Goal: Check status: Check status

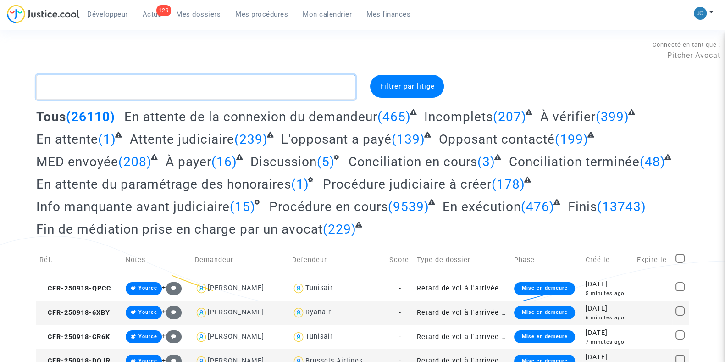
click at [272, 90] on textarea at bounding box center [195, 87] width 319 height 25
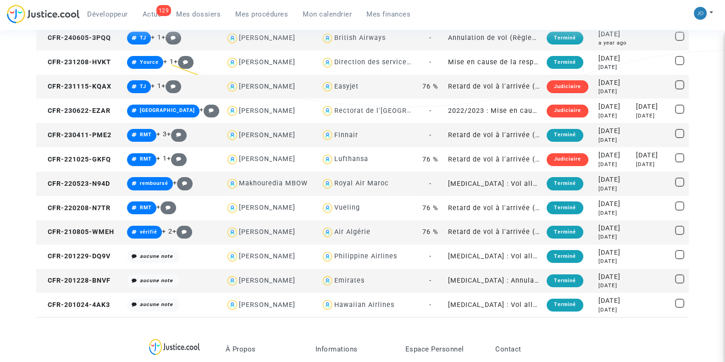
scroll to position [215, 0]
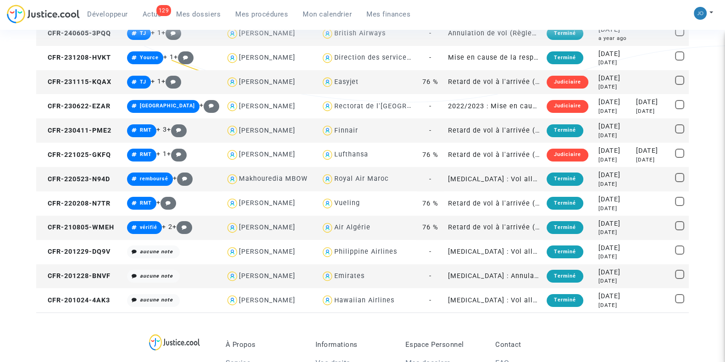
type textarea "brunet"
click at [198, 18] on span "Mes dossiers" at bounding box center [198, 14] width 44 height 8
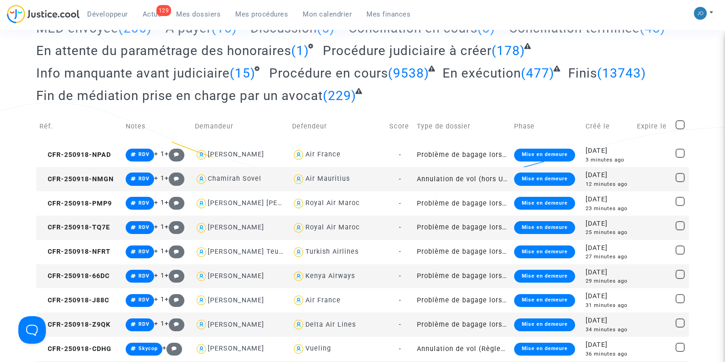
scroll to position [132, 0]
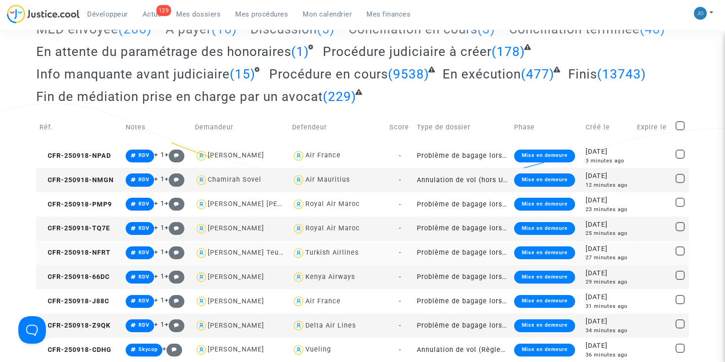
drag, startPoint x: 687, startPoint y: 71, endPoint x: 89, endPoint y: 259, distance: 626.6
click at [687, 71] on div "Tous (26125) En attente de la connexion du demandeur (465) Incomplets (207) À v…" at bounding box center [362, 43] width 652 height 135
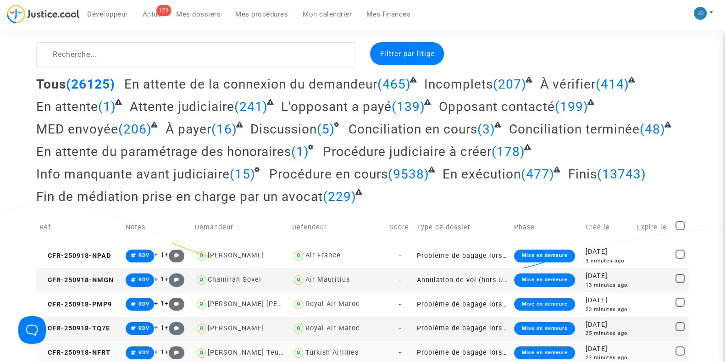
scroll to position [0, 0]
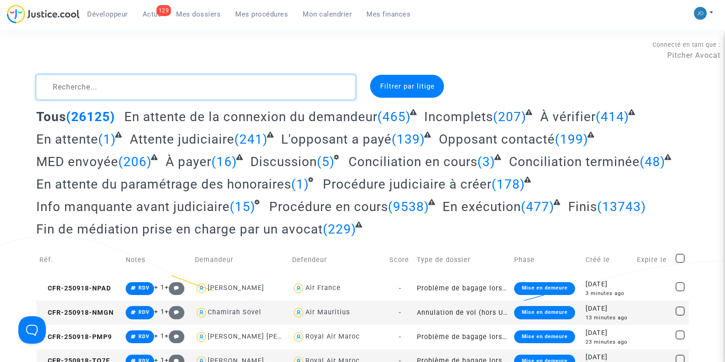
click at [65, 86] on textarea at bounding box center [195, 87] width 319 height 25
paste textarea "CFR-250918-JZWU"
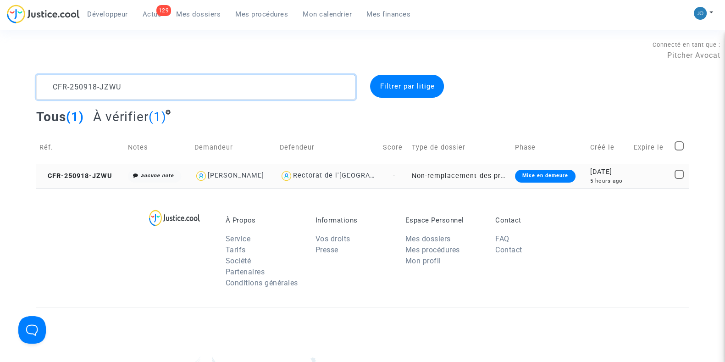
type textarea "CFR-250918-JZWU"
click at [608, 175] on div "[DATE]" at bounding box center [608, 172] width 37 height 10
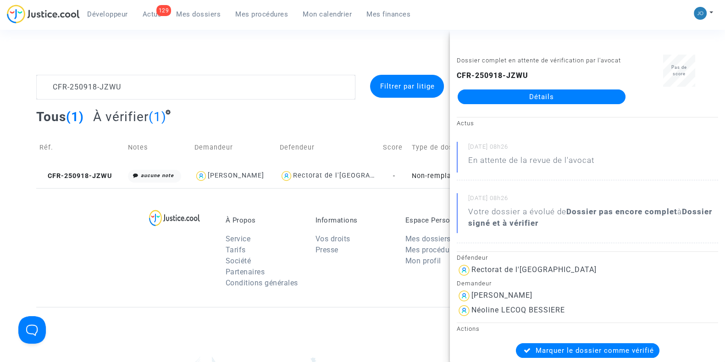
click at [531, 104] on link "Détails" at bounding box center [541, 96] width 168 height 15
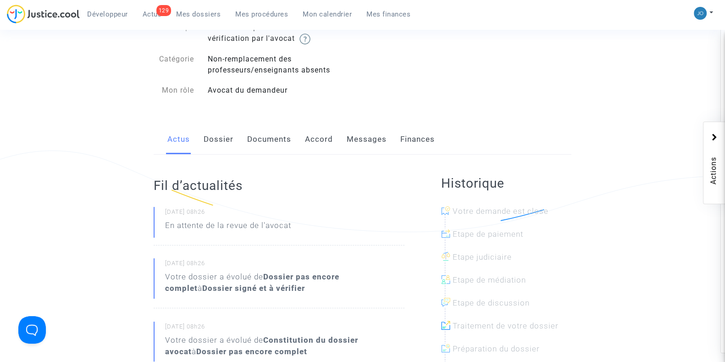
scroll to position [86, 0]
click at [210, 139] on link "Dossier" at bounding box center [218, 139] width 30 height 30
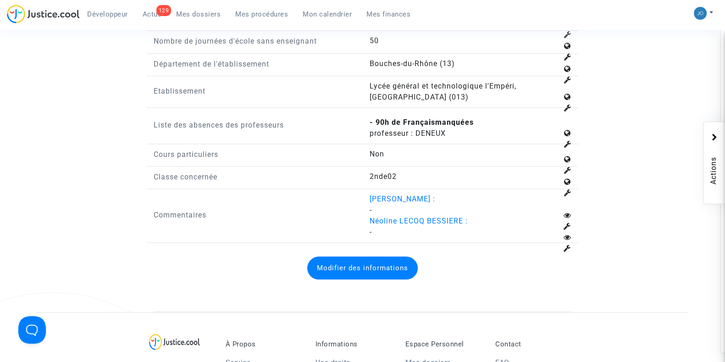
scroll to position [1155, 0]
